Goal: Task Accomplishment & Management: Manage account settings

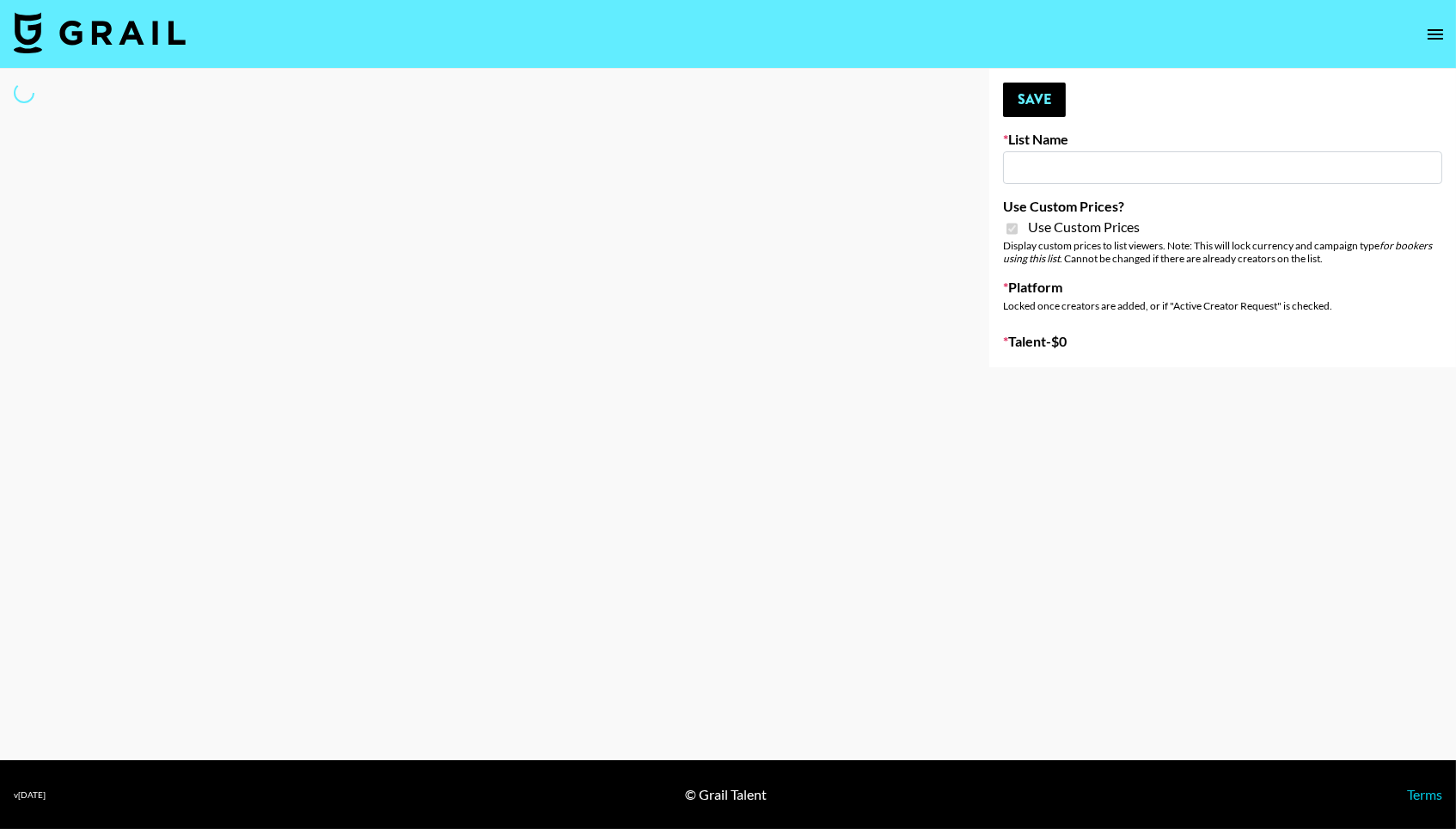
type input "ssssfdd"
checkbox input "true"
select select "Brand"
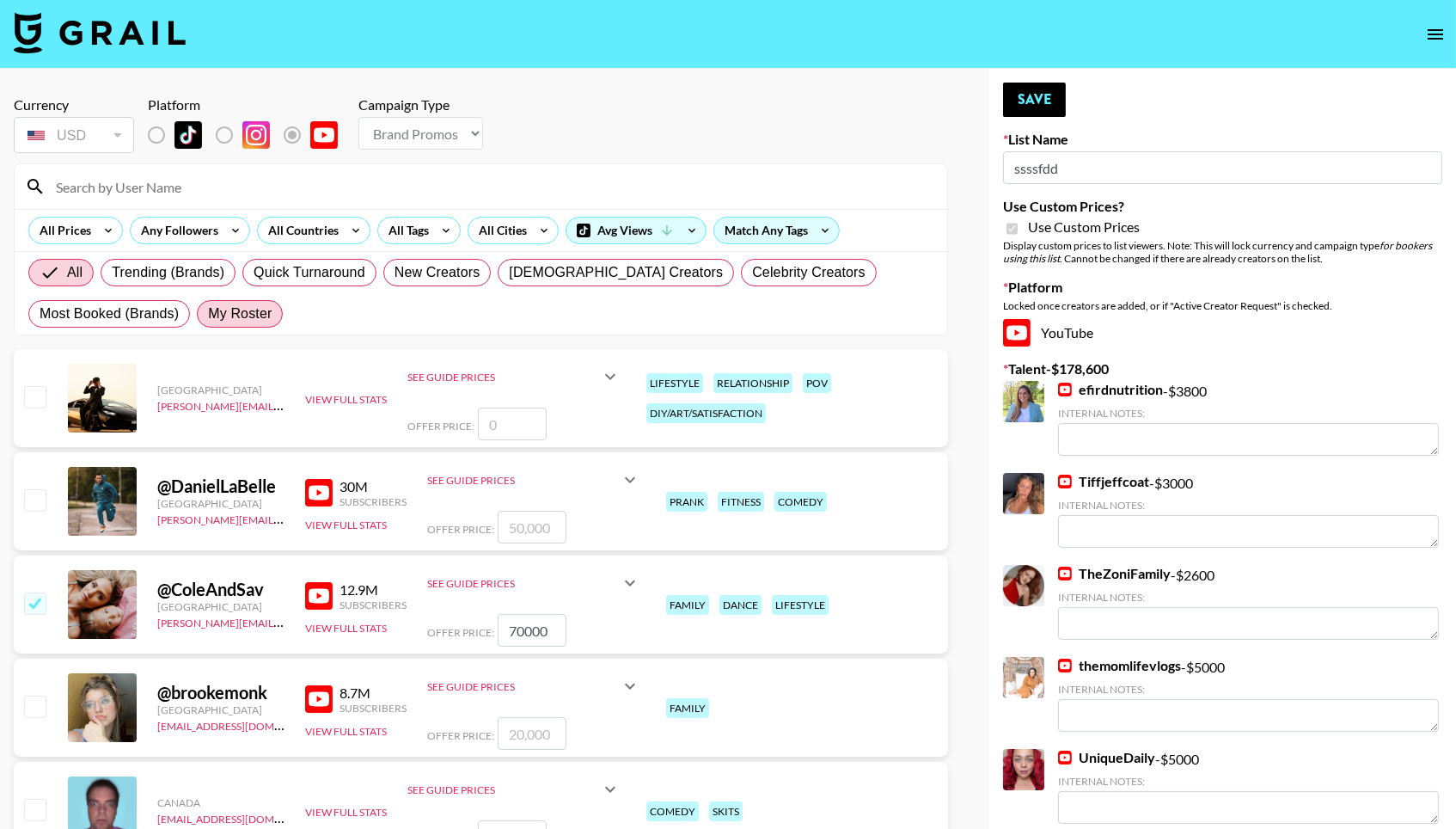
click at [275, 315] on label "My Roster" at bounding box center [239, 313] width 86 height 27
click at [208, 314] on input "My Roster" at bounding box center [208, 314] width 0 height 0
radio input "true"
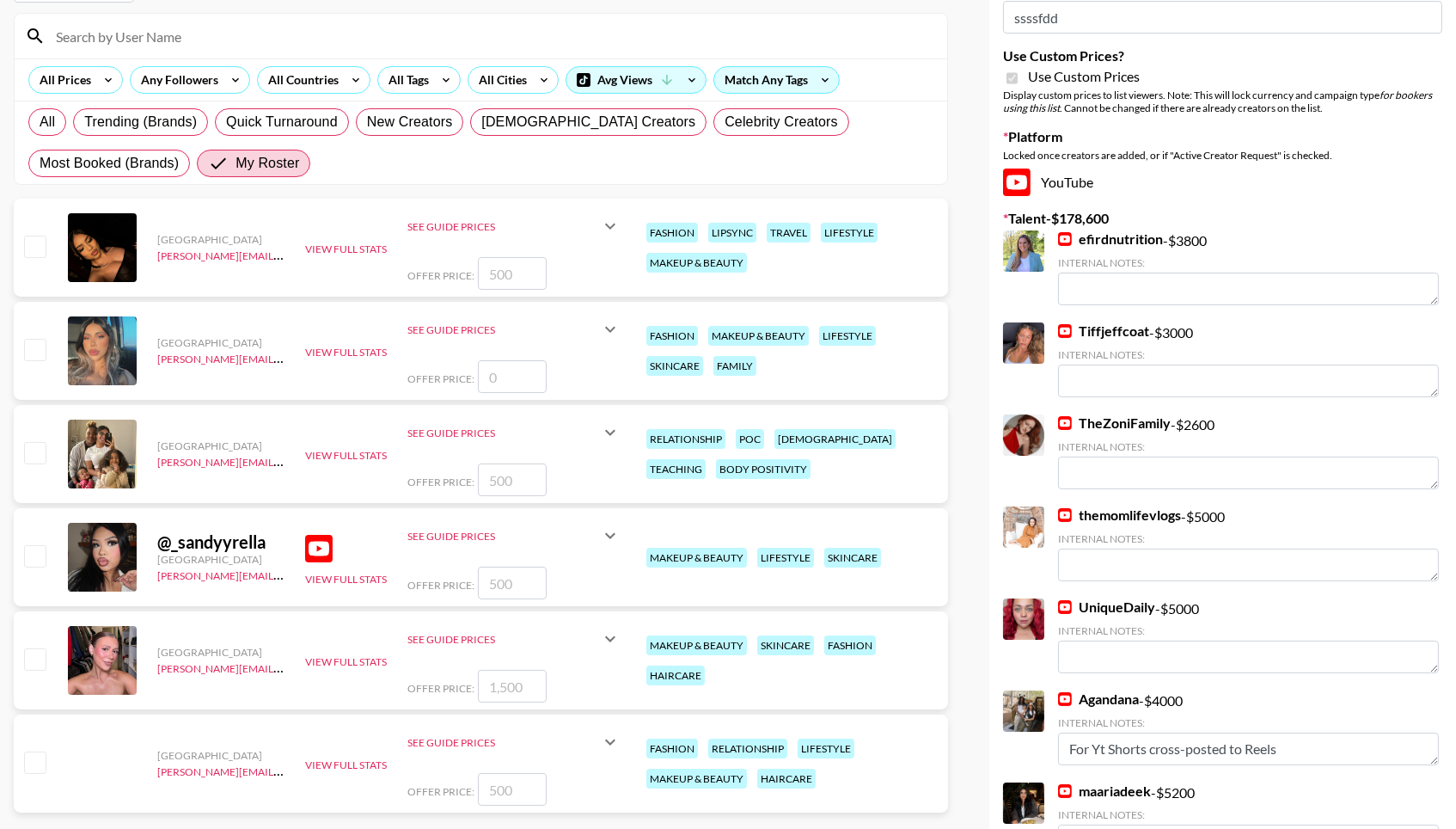
scroll to position [165, 0]
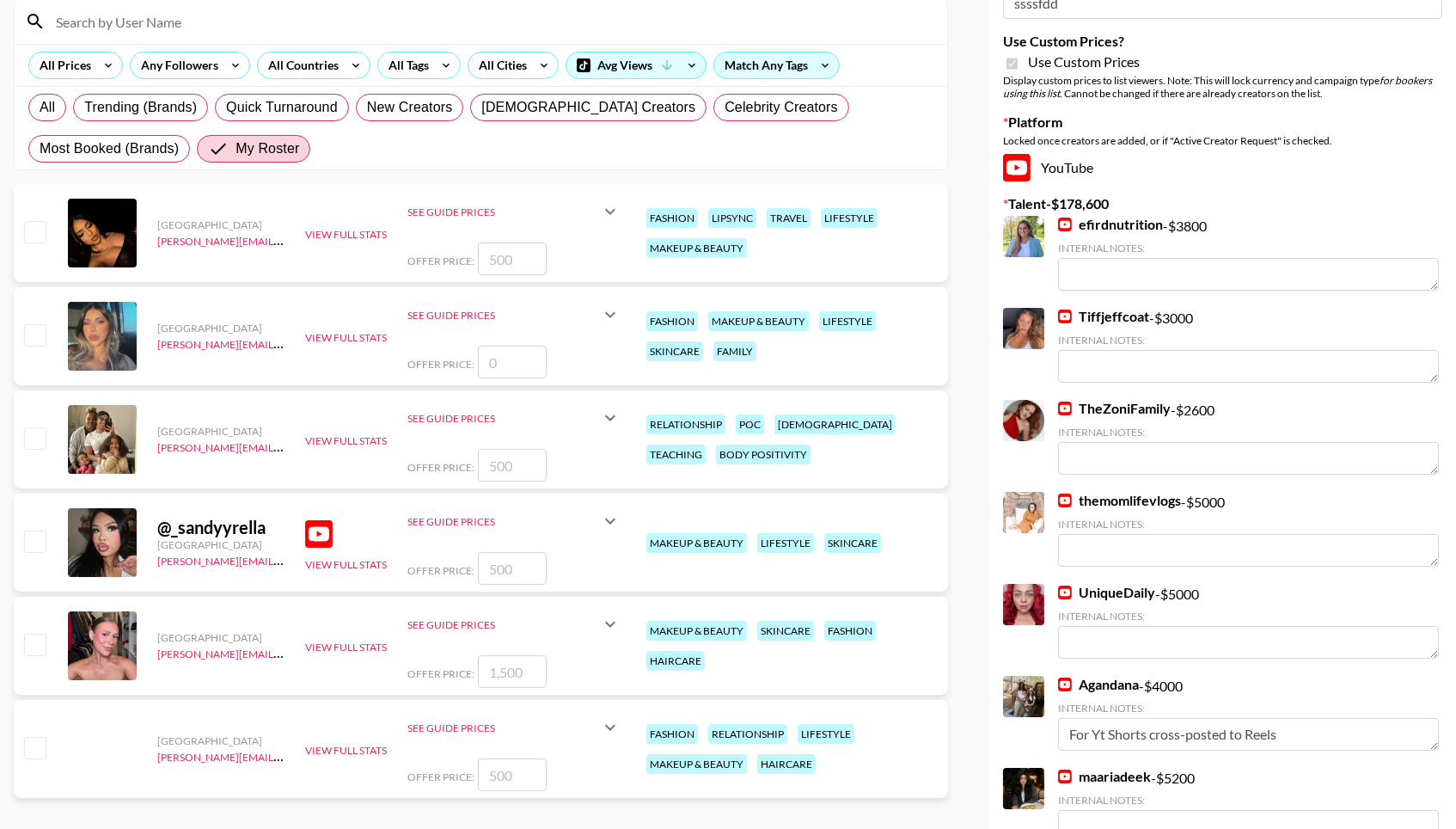
click at [26, 448] on input "checkbox" at bounding box center [35, 438] width 21 height 21
checkbox input "true"
type input "500"
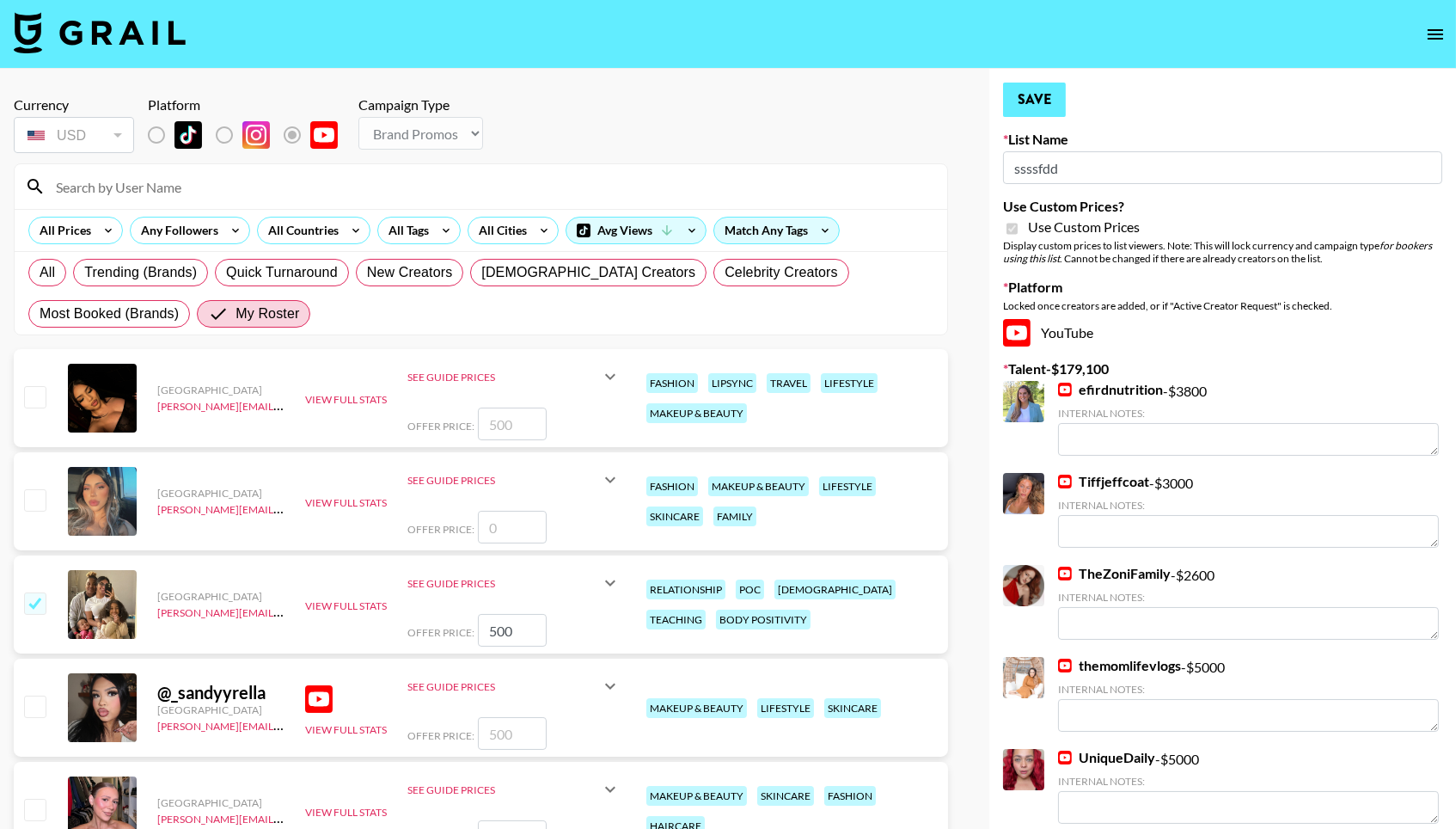
scroll to position [0, 0]
click at [1025, 101] on button "Save" at bounding box center [1035, 100] width 63 height 35
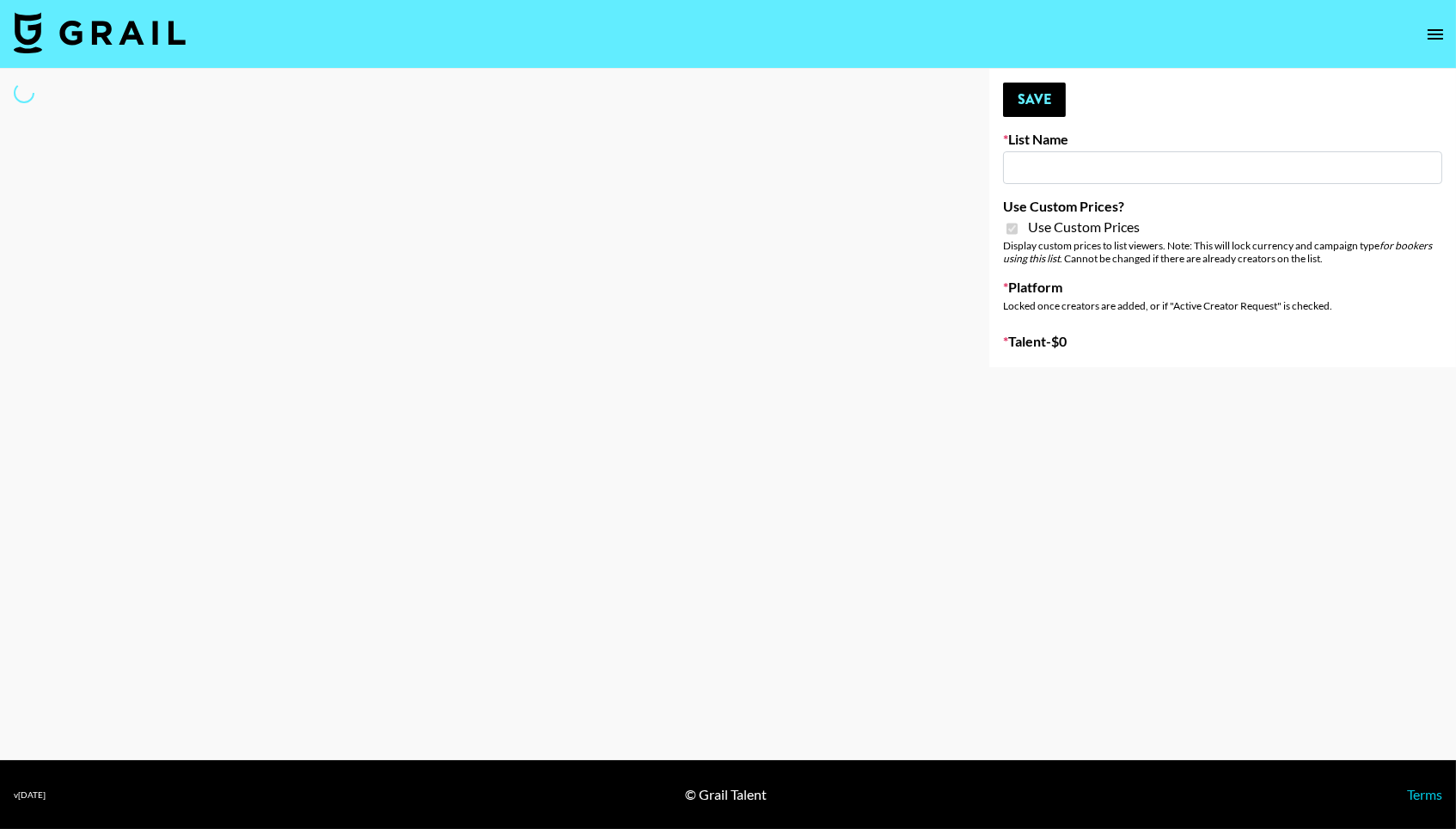
type input "Milan Laser"
checkbox input "true"
select select "Brand"
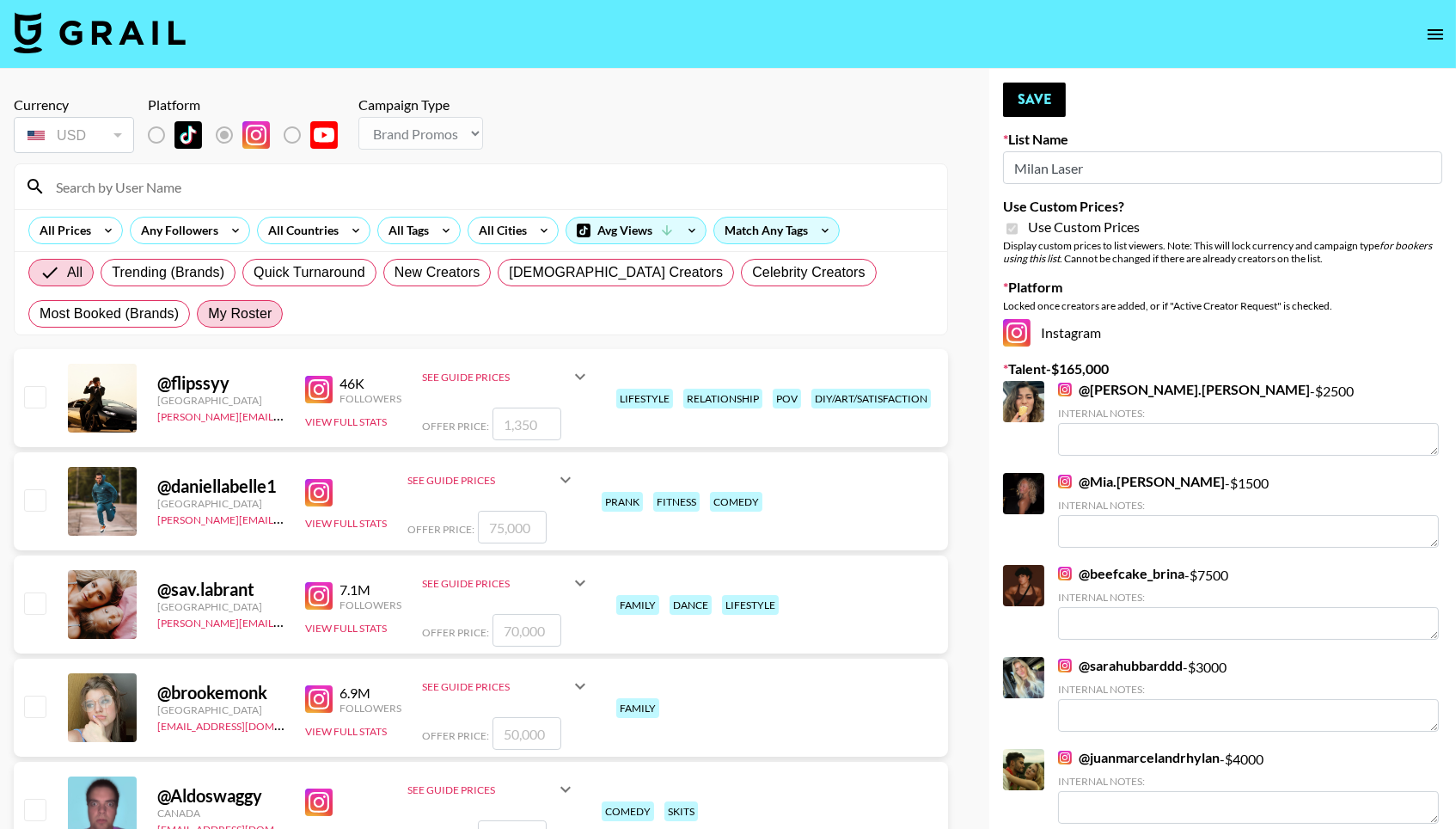
click at [248, 318] on span "My Roster" at bounding box center [240, 314] width 64 height 21
click at [208, 314] on input "My Roster" at bounding box center [208, 314] width 0 height 0
radio input "true"
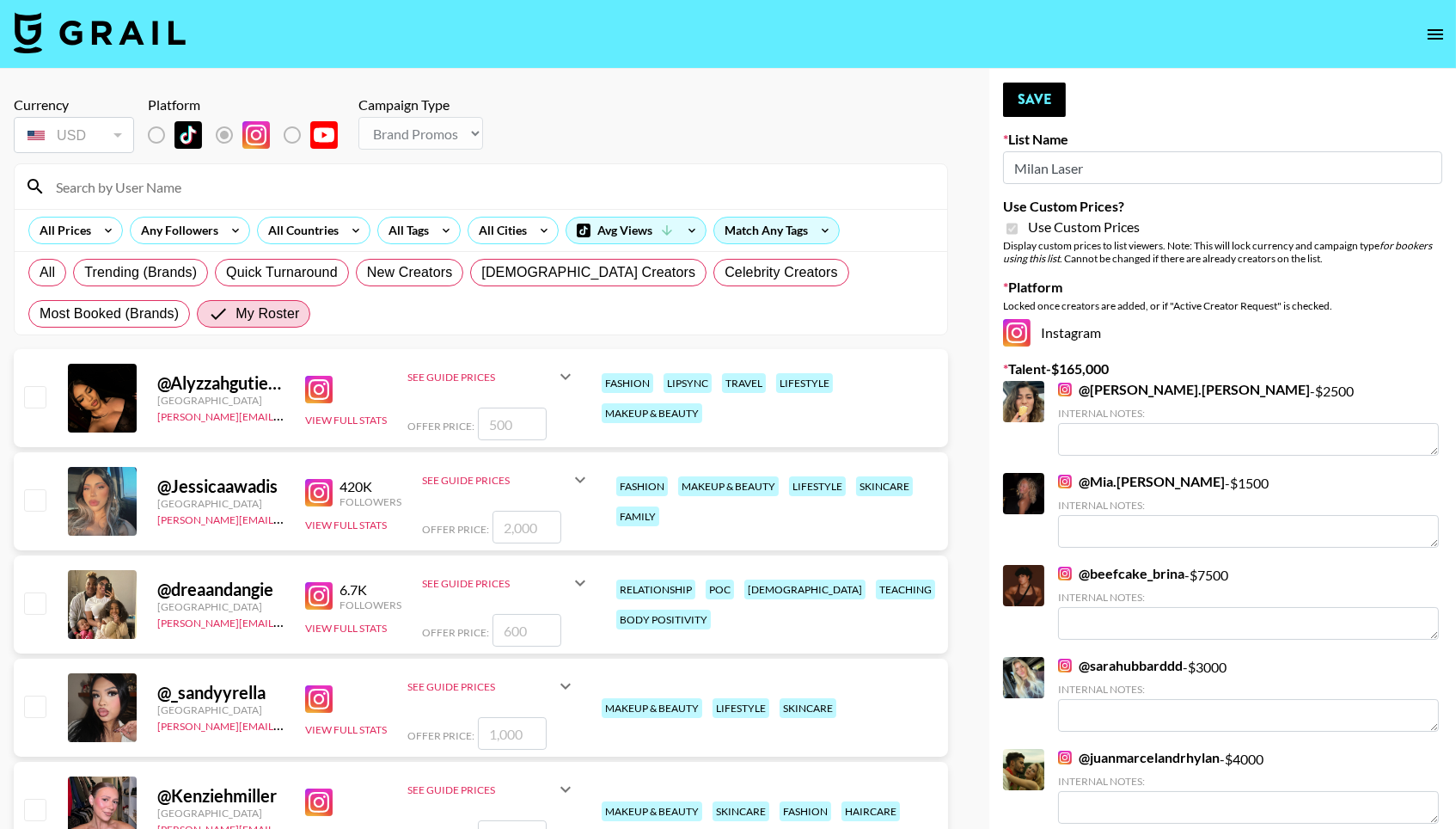
click at [528, 416] on input "number" at bounding box center [512, 423] width 69 height 33
checkbox input "true"
type input "1000"
click at [26, 510] on input "checkbox" at bounding box center [35, 500] width 21 height 21
checkbox input "true"
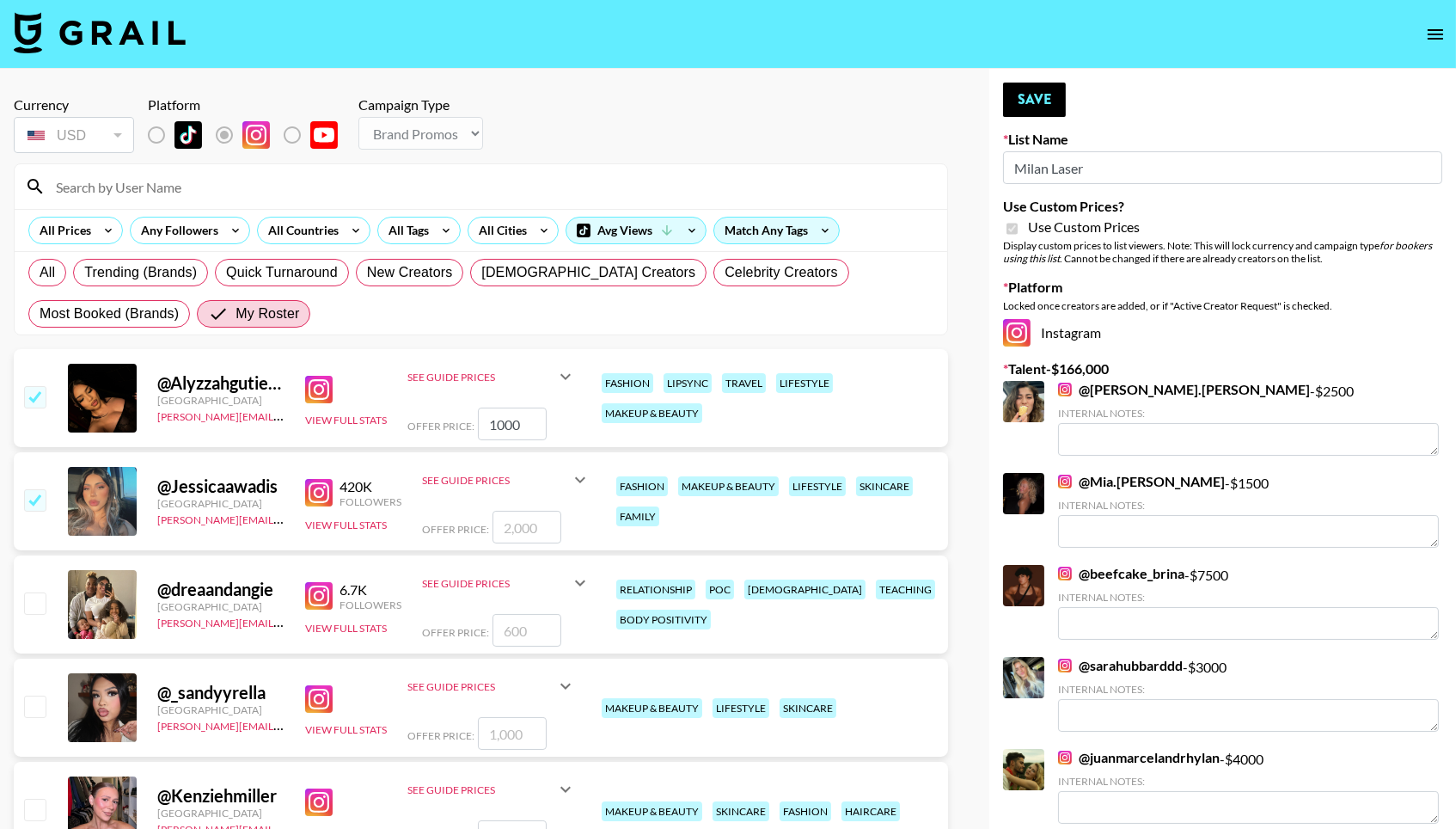
type input "2000"
click at [36, 601] on input "checkbox" at bounding box center [35, 603] width 21 height 21
checkbox input "true"
type input "600"
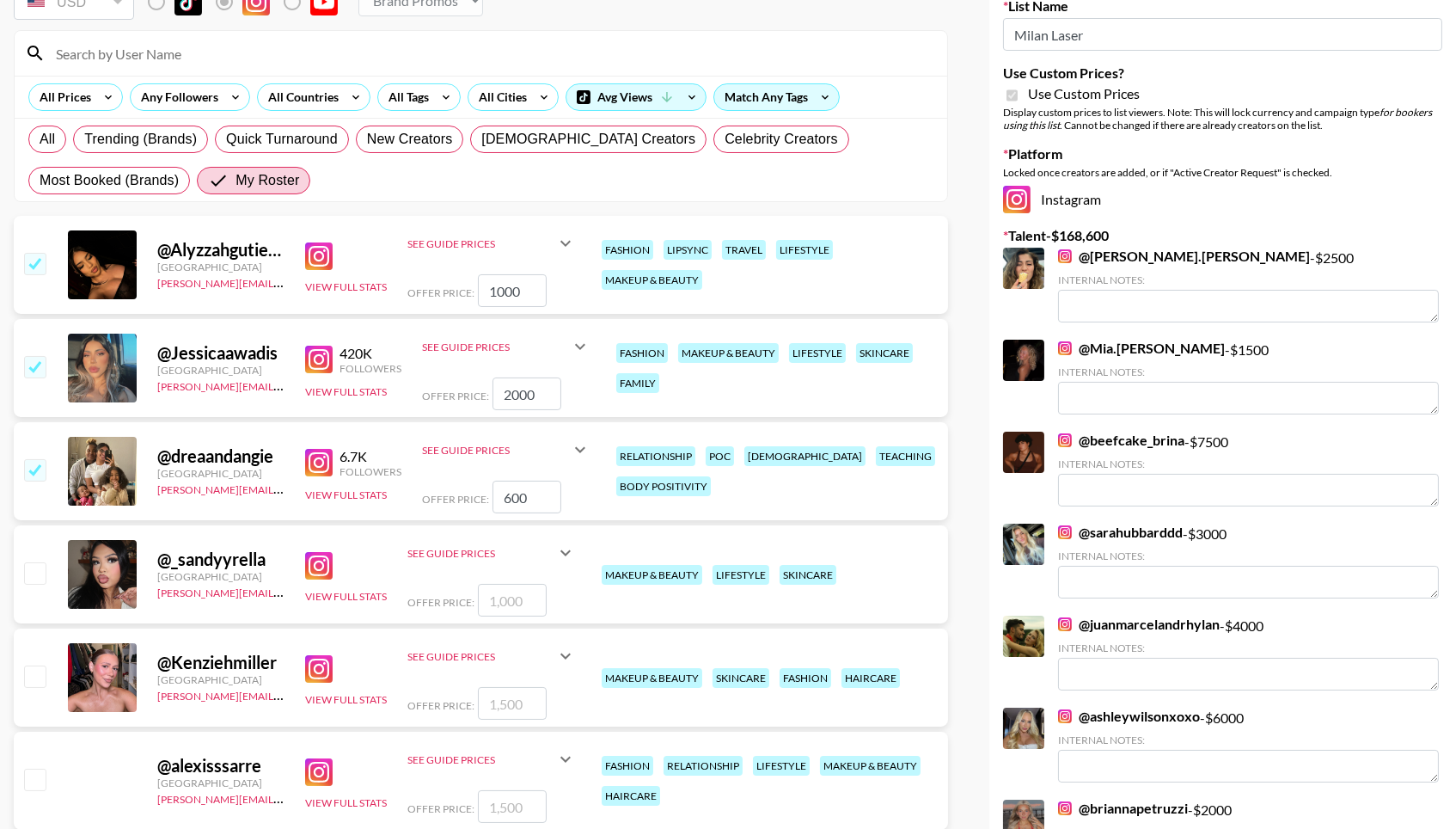
scroll to position [136, 0]
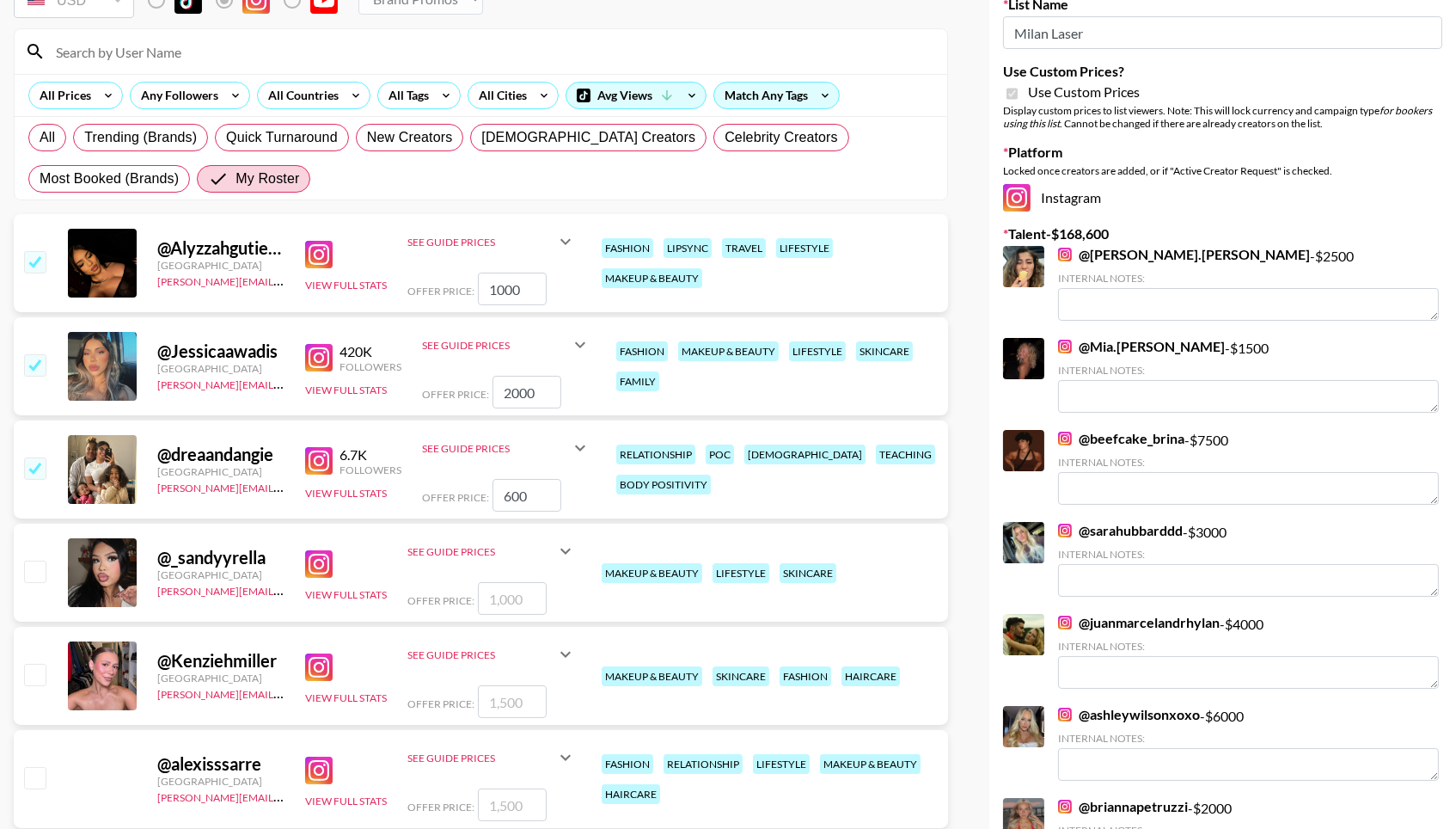
click at [39, 582] on input "checkbox" at bounding box center [35, 571] width 21 height 21
checkbox input "true"
type input "1000"
click at [37, 685] on input "checkbox" at bounding box center [35, 675] width 21 height 21
checkbox input "true"
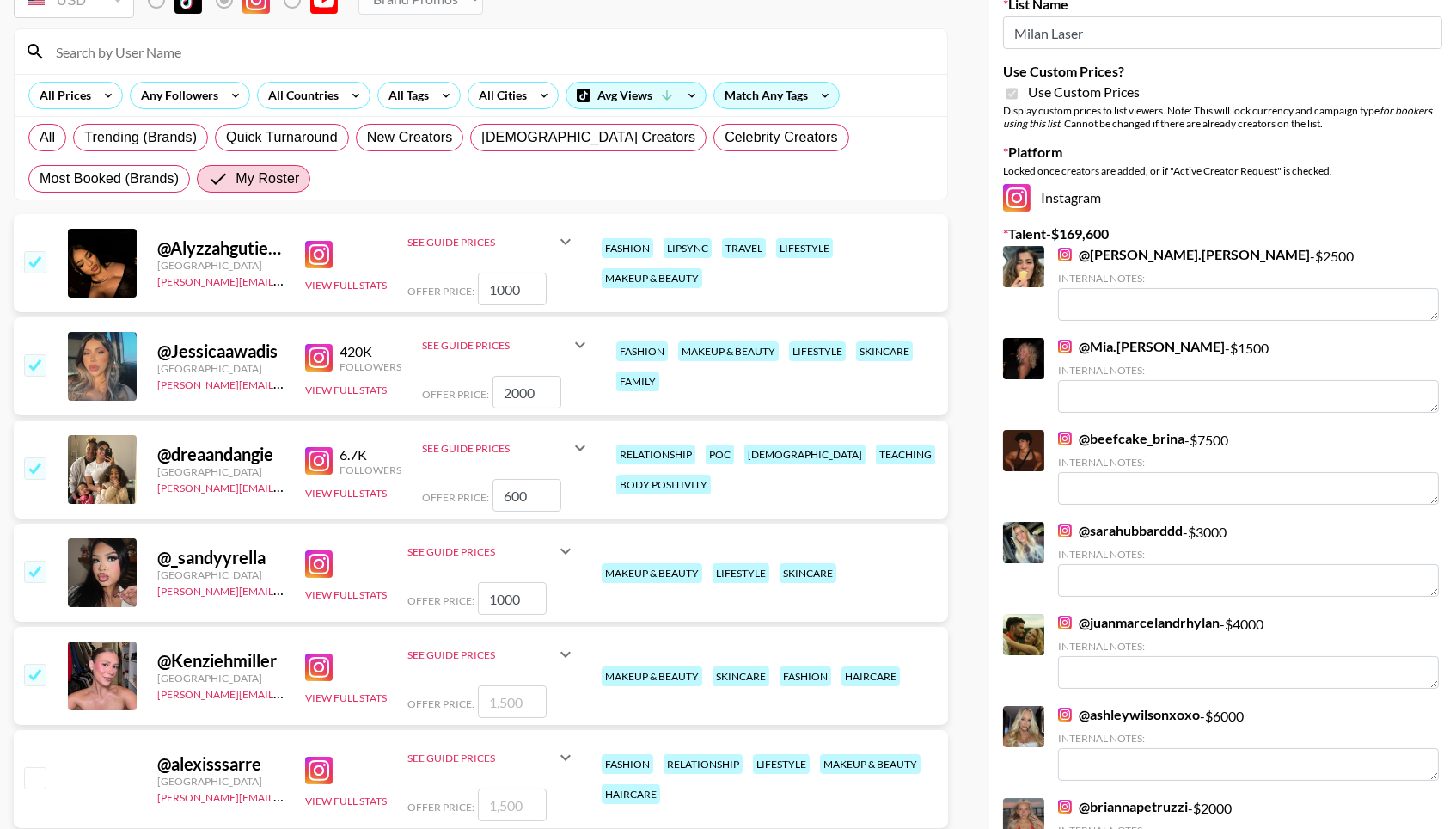
type input "1500"
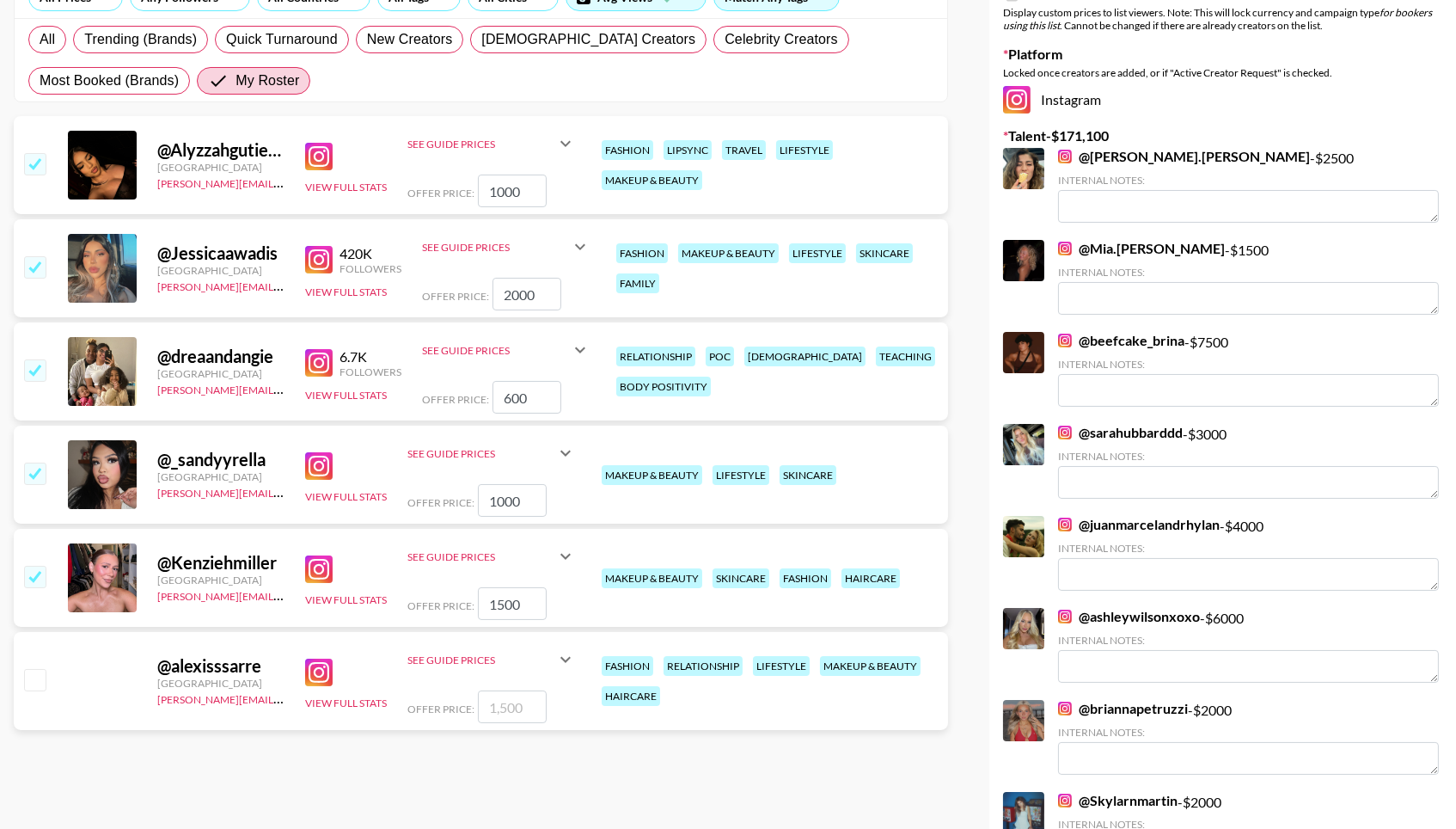
scroll to position [234, 0]
click at [35, 683] on input "checkbox" at bounding box center [35, 678] width 21 height 21
checkbox input "true"
type input "1500"
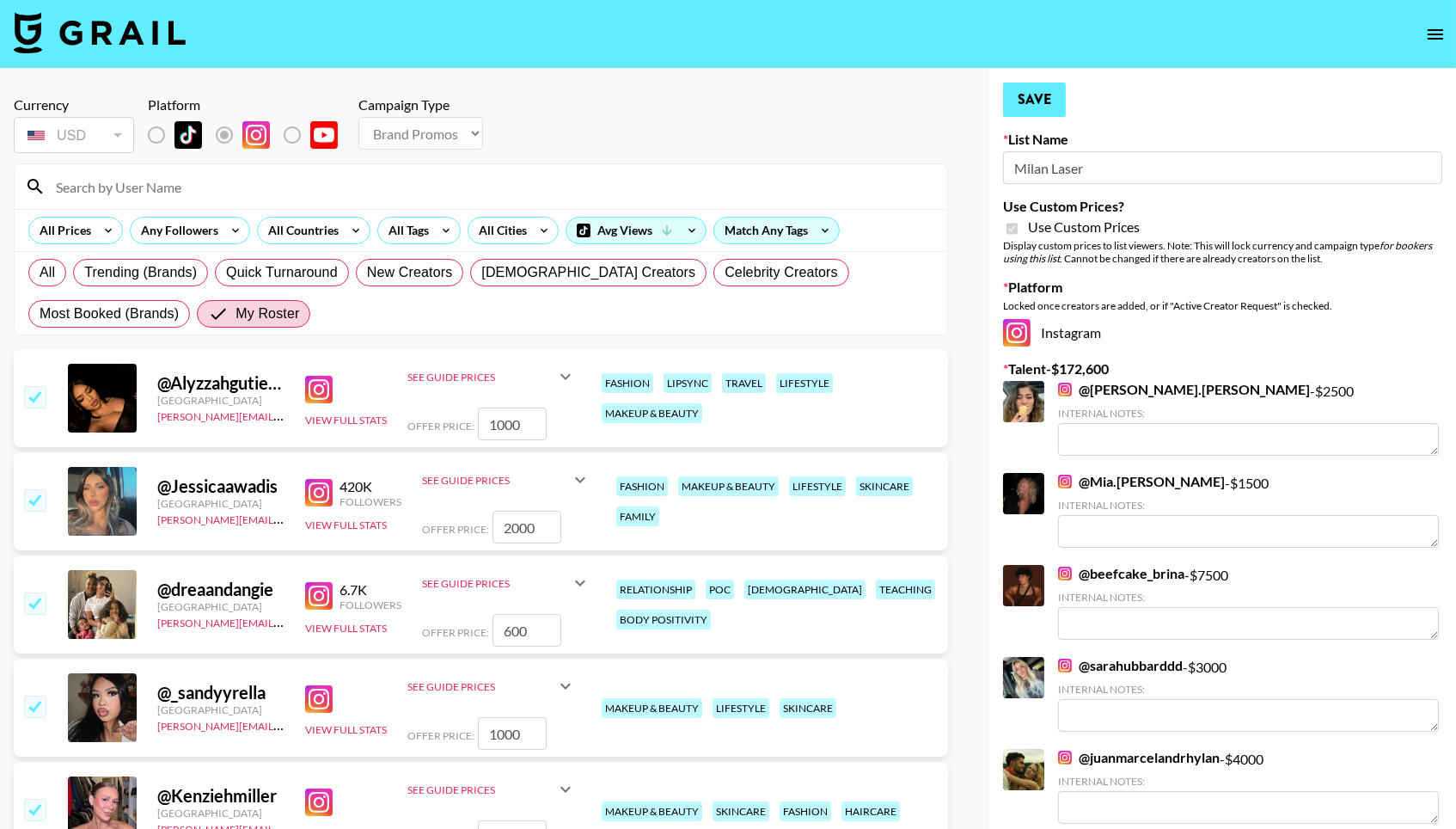
scroll to position [0, 0]
click at [36, 809] on input "checkbox" at bounding box center [35, 809] width 21 height 21
checkbox input "false"
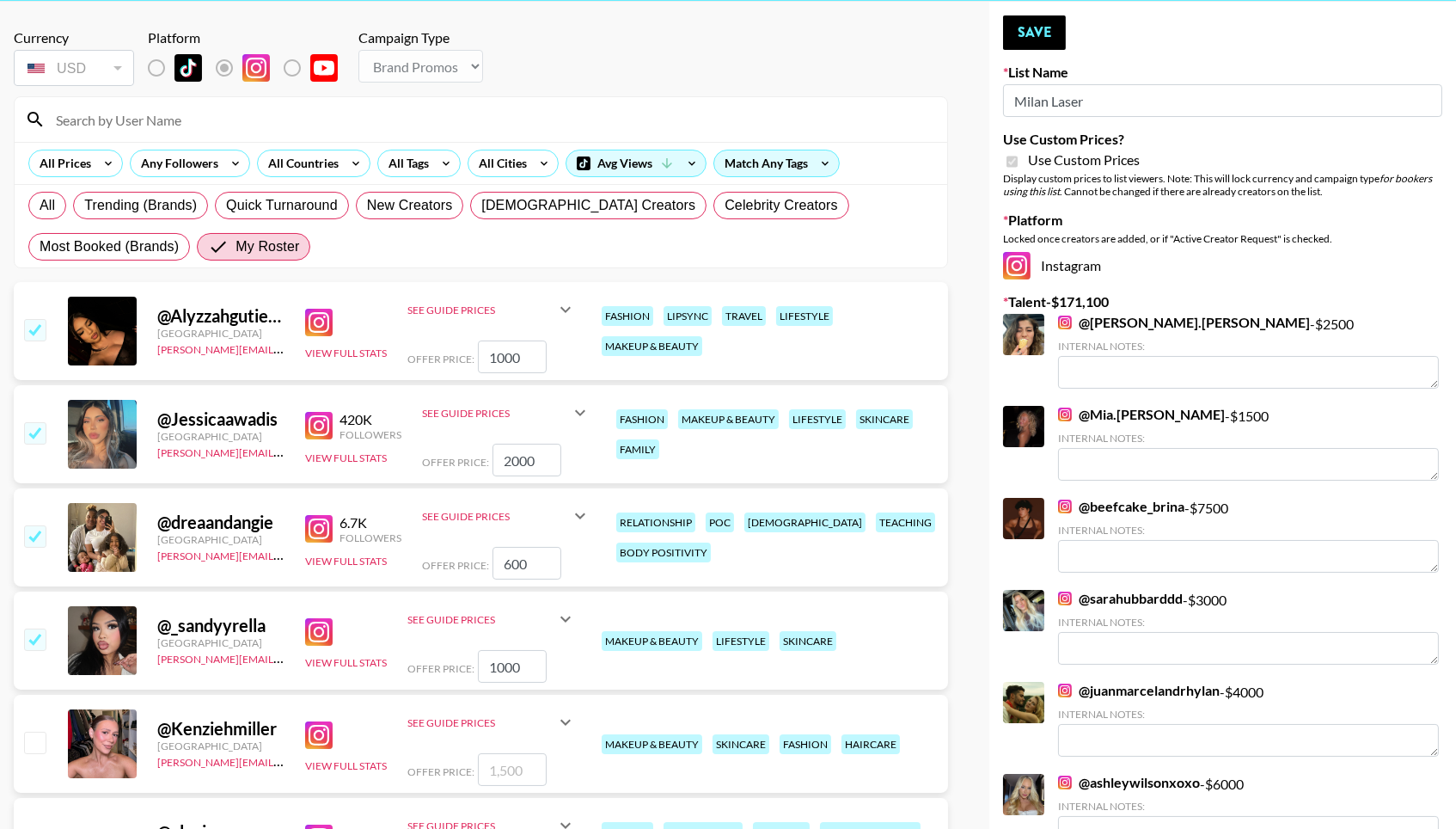
scroll to position [77, 0]
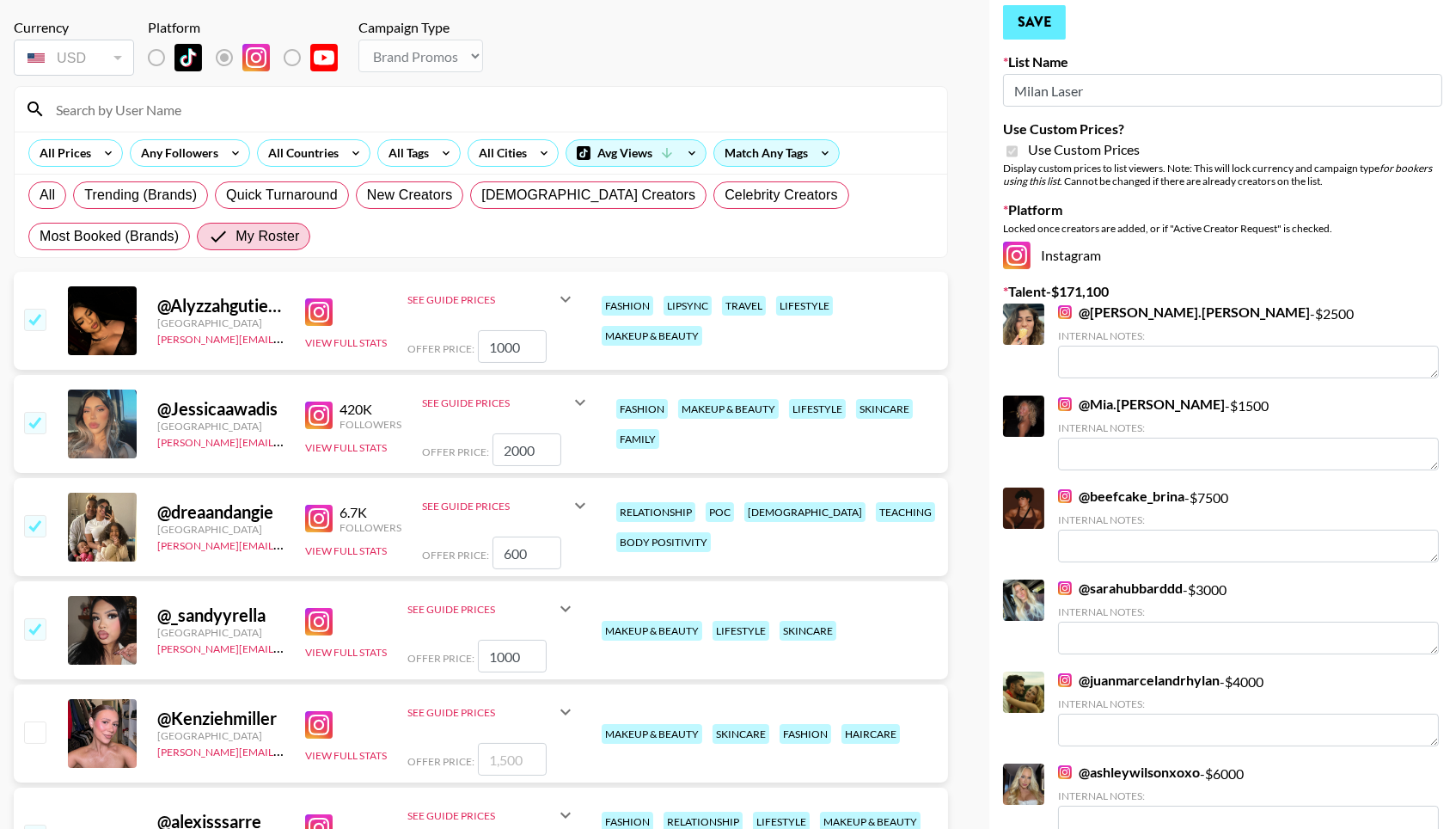
click at [1019, 38] on button "Save" at bounding box center [1035, 22] width 63 height 35
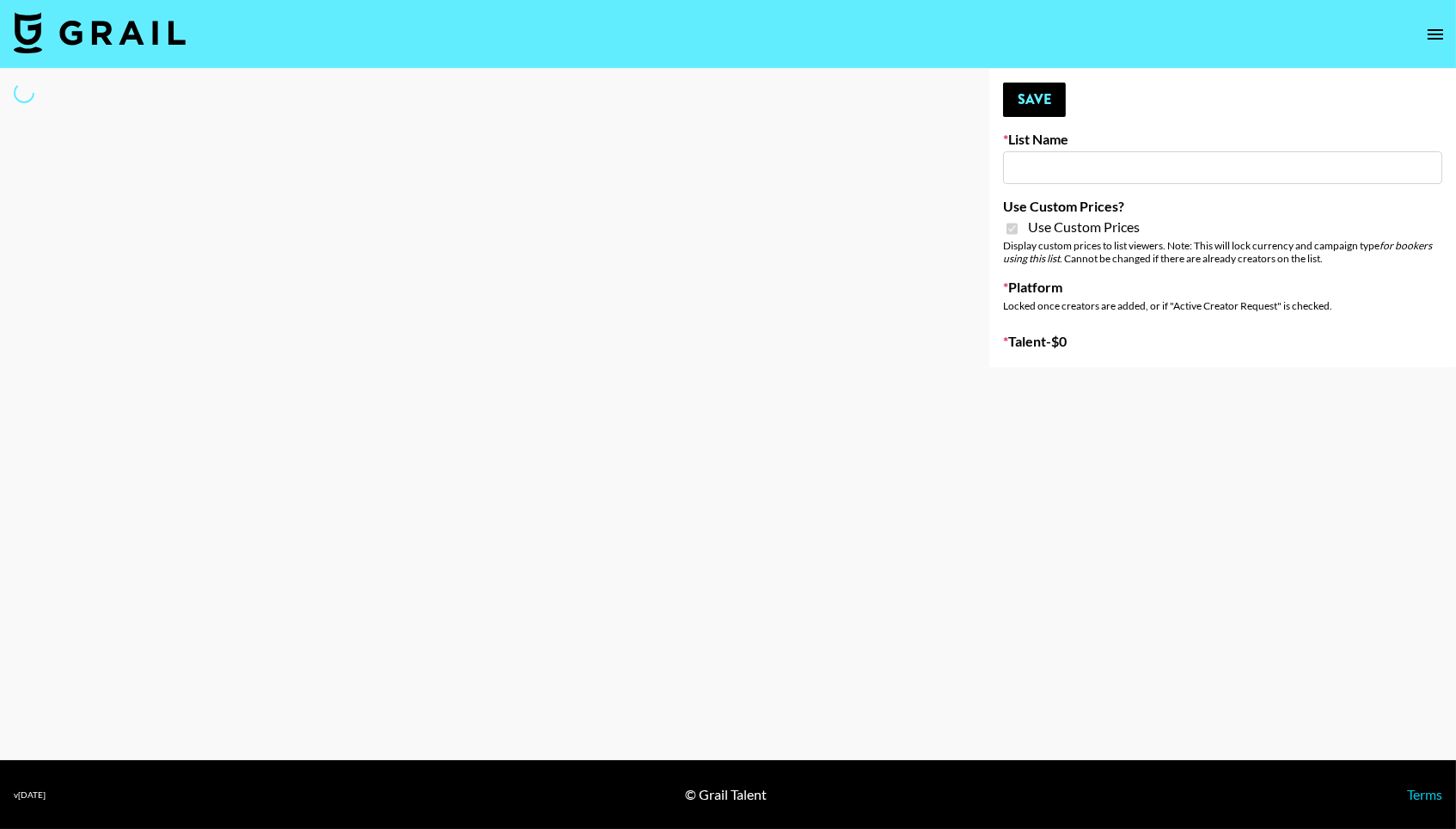
type input "Craftd"
checkbox input "true"
select select "Brand"
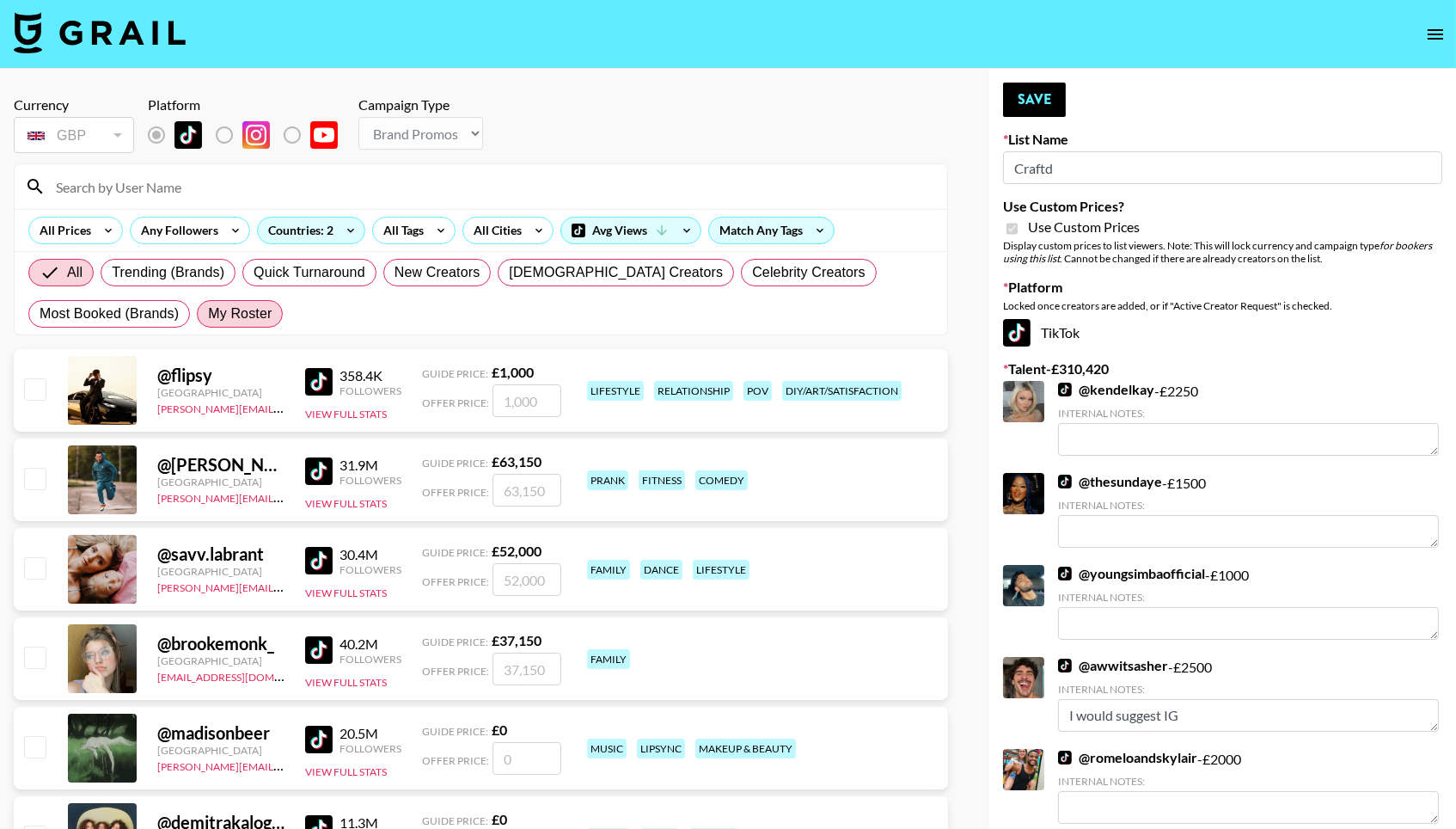
click at [233, 305] on label "My Roster" at bounding box center [239, 313] width 86 height 27
click at [208, 314] on input "My Roster" at bounding box center [208, 314] width 0 height 0
radio input "true"
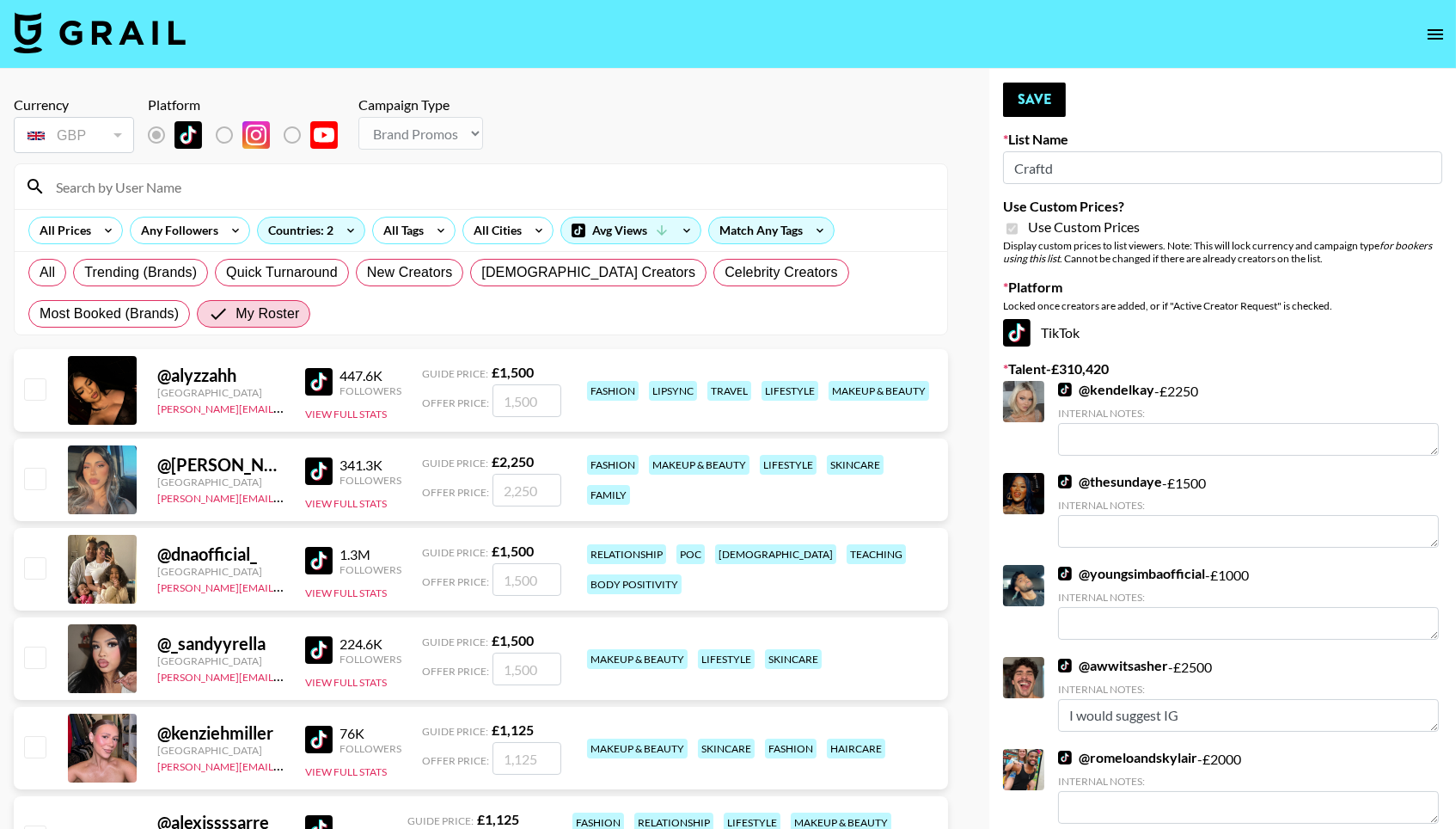
click at [25, 383] on input "checkbox" at bounding box center [35, 389] width 21 height 21
checkbox input "true"
type input "1500"
click at [107, 136] on div "GBP" at bounding box center [73, 136] width 114 height 30
click at [119, 129] on div "GBP" at bounding box center [73, 136] width 114 height 30
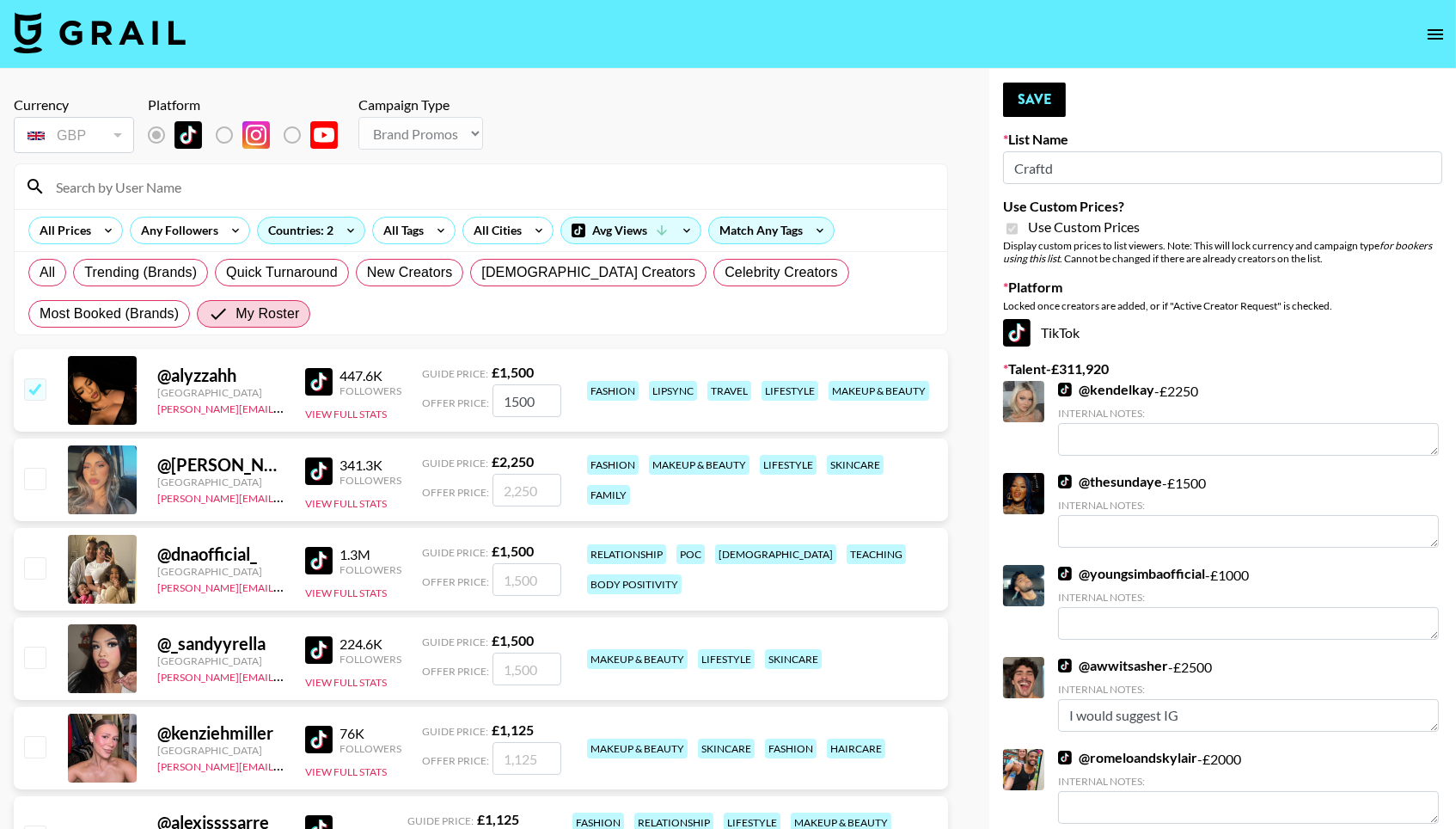
click at [33, 475] on input "checkbox" at bounding box center [35, 478] width 21 height 21
checkbox input "true"
type input "2250"
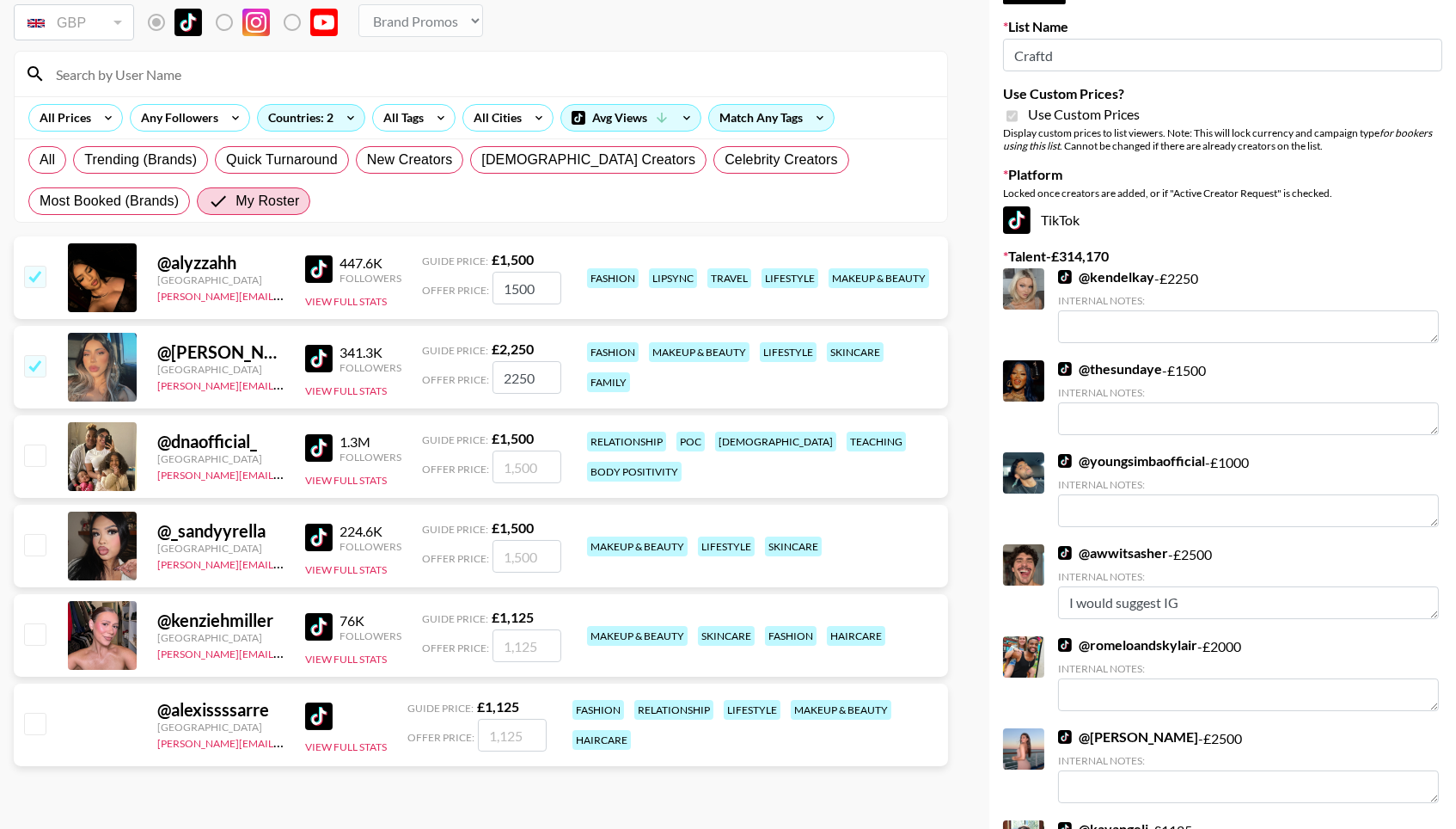
scroll to position [118, 0]
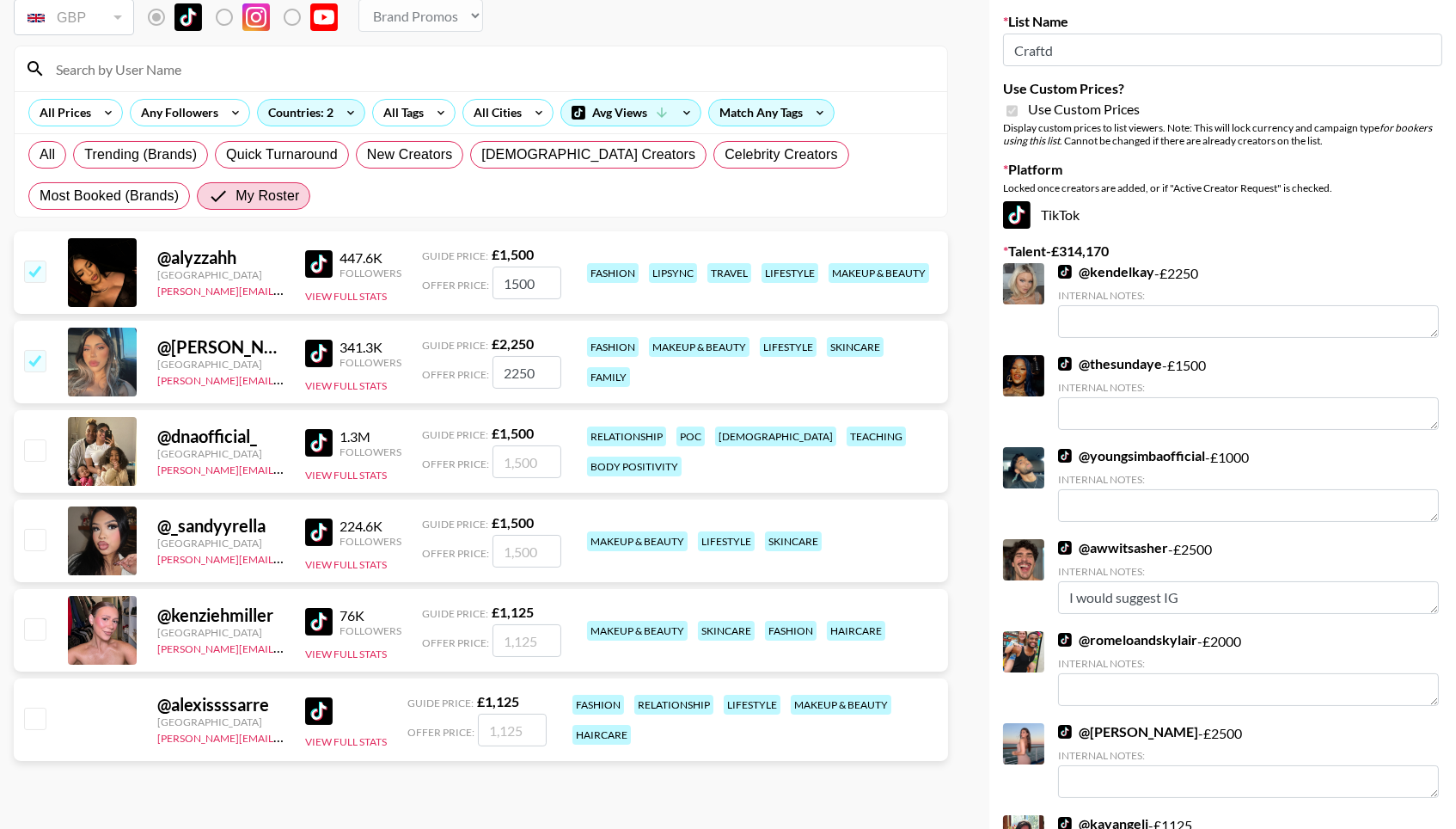
click at [24, 439] on div at bounding box center [34, 451] width 26 height 29
click at [29, 451] on input "checkbox" at bounding box center [35, 450] width 21 height 21
checkbox input "true"
type input "1500"
click at [34, 542] on input "checkbox" at bounding box center [35, 539] width 21 height 21
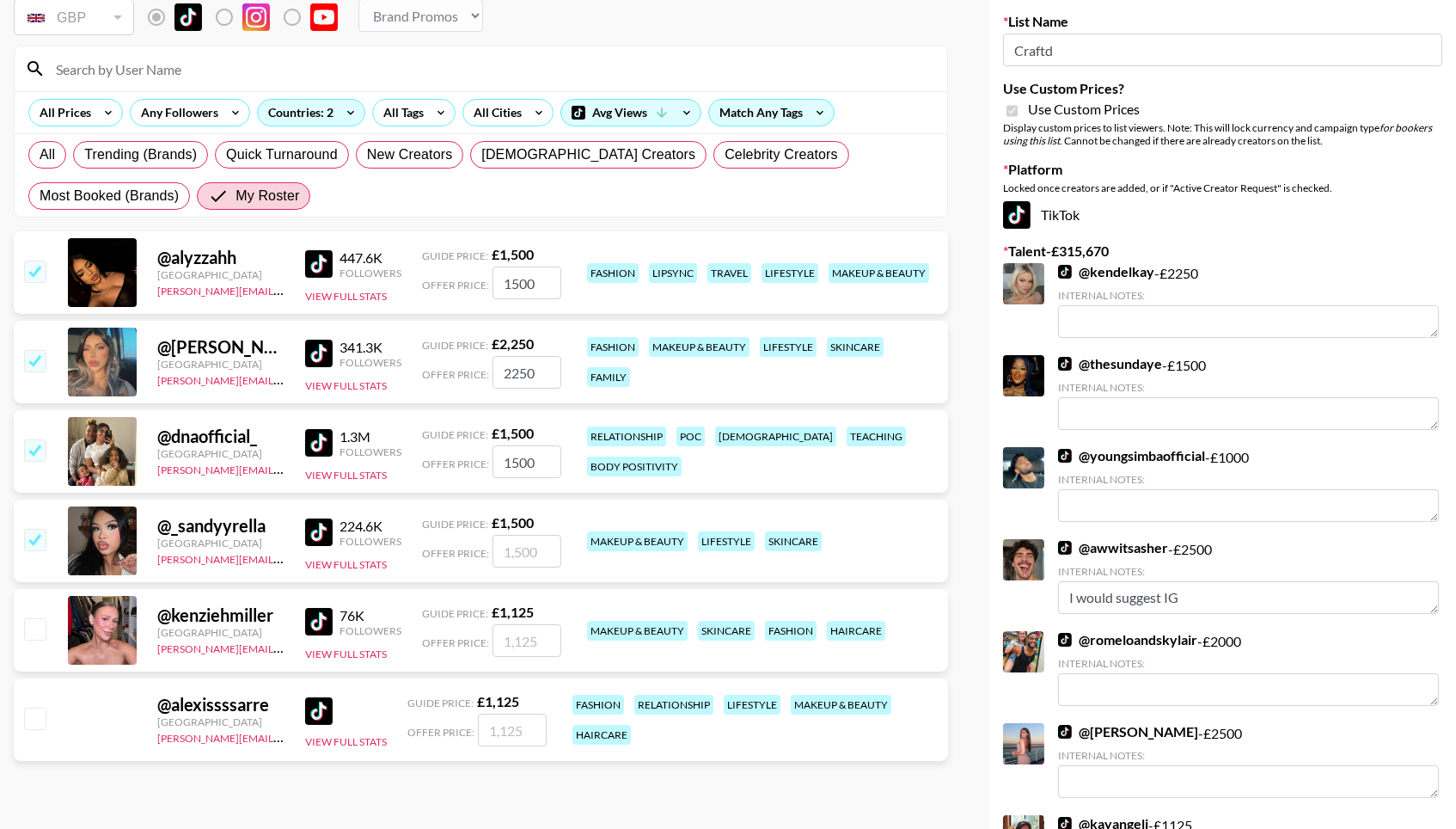
checkbox input "true"
type input "1500"
click at [32, 634] on input "checkbox" at bounding box center [35, 629] width 21 height 21
checkbox input "true"
type input "1125"
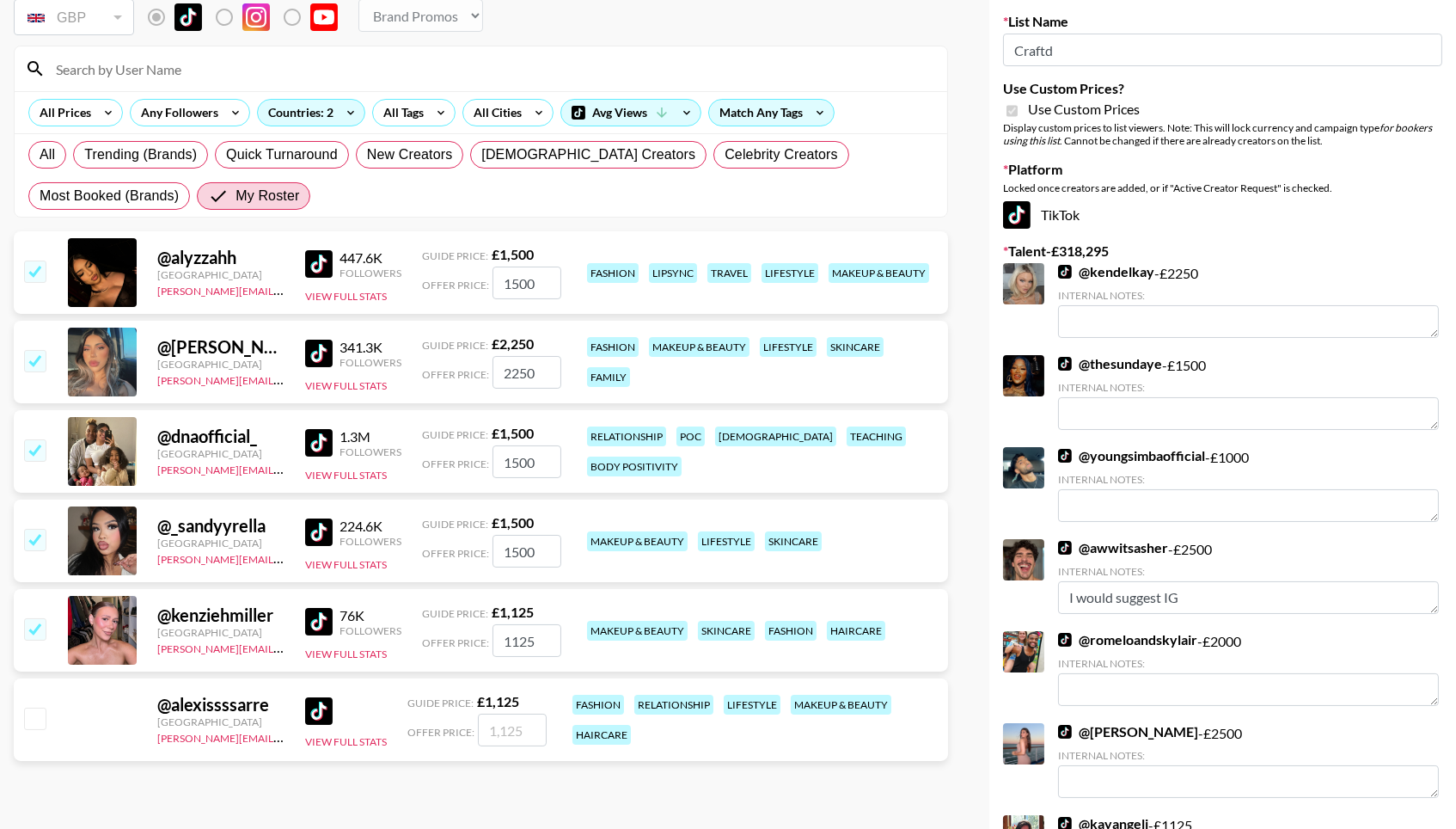
click at [31, 717] on input "checkbox" at bounding box center [35, 718] width 21 height 21
checkbox input "true"
type input "1125"
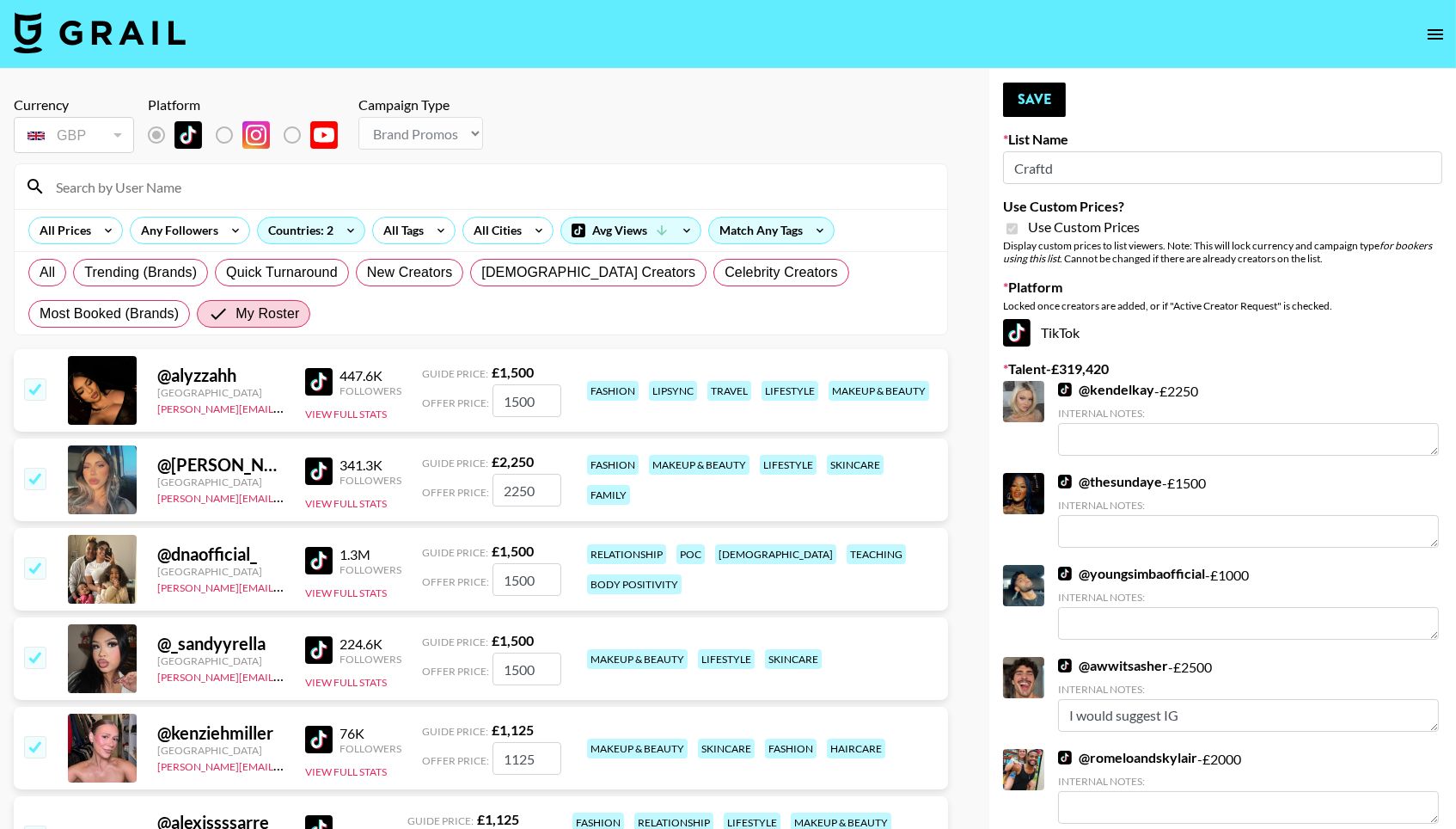
scroll to position [0, 0]
click at [1023, 95] on button "Save" at bounding box center [1035, 100] width 63 height 35
radio input "true"
